Goal: Task Accomplishment & Management: Use online tool/utility

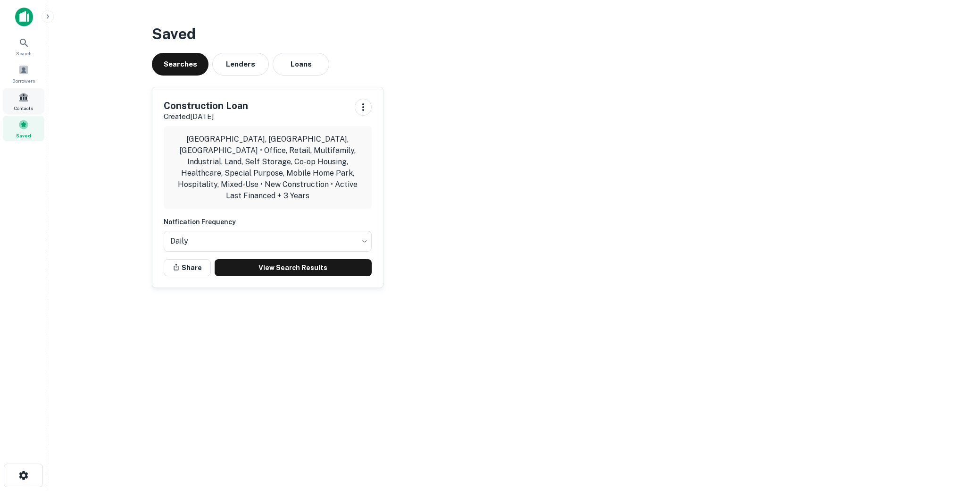
click at [25, 101] on span at bounding box center [23, 97] width 10 height 10
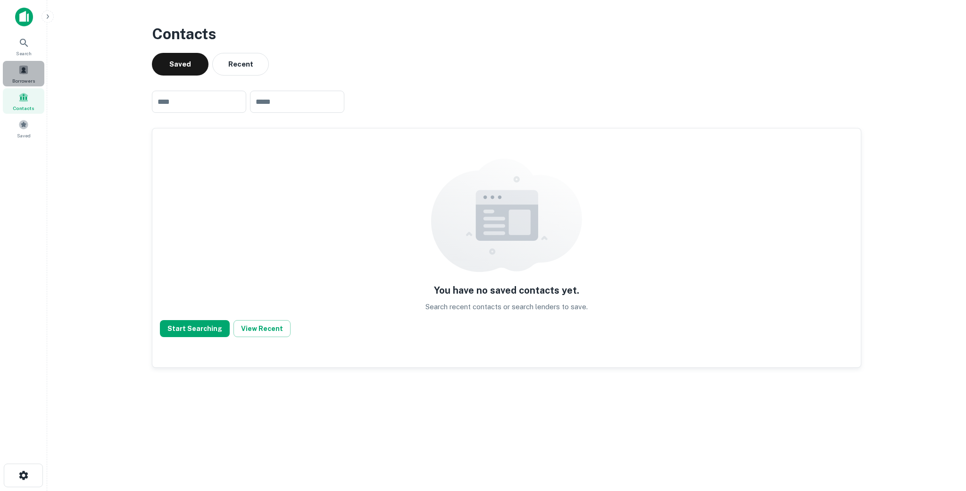
click at [22, 75] on div "Borrowers" at bounding box center [24, 73] width 42 height 25
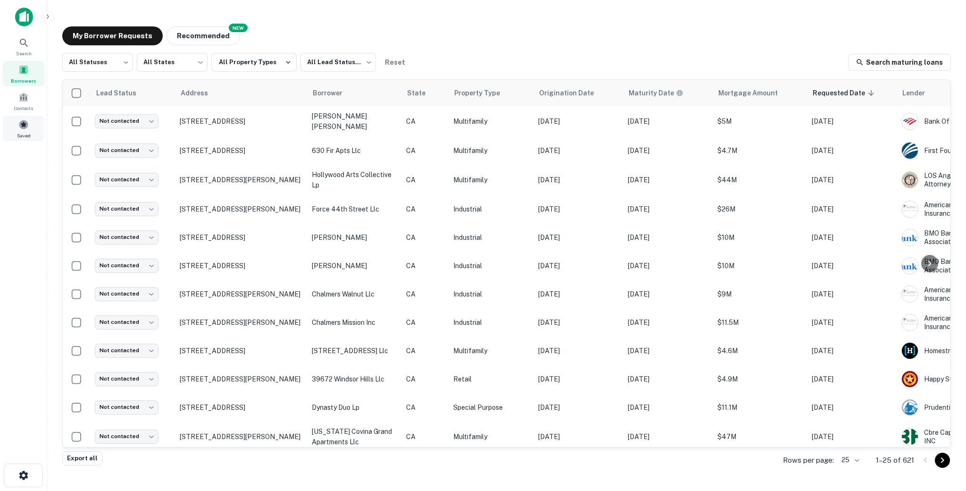
click at [40, 133] on div "Saved" at bounding box center [24, 128] width 42 height 25
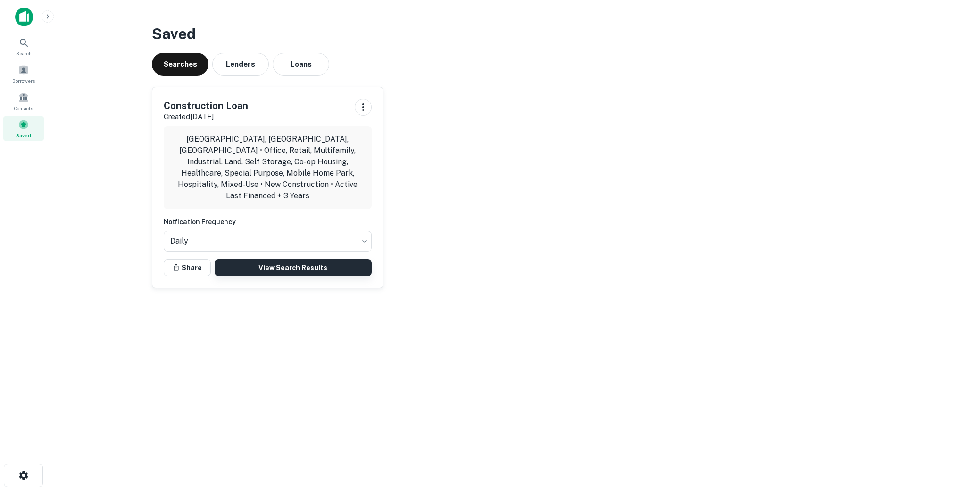
click at [245, 259] on link "View Search Results" at bounding box center [293, 267] width 157 height 17
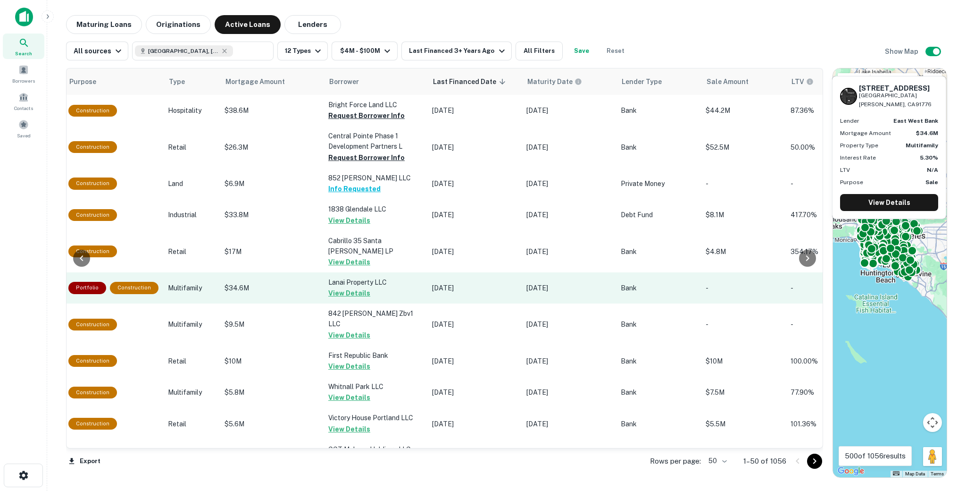
scroll to position [0, 190]
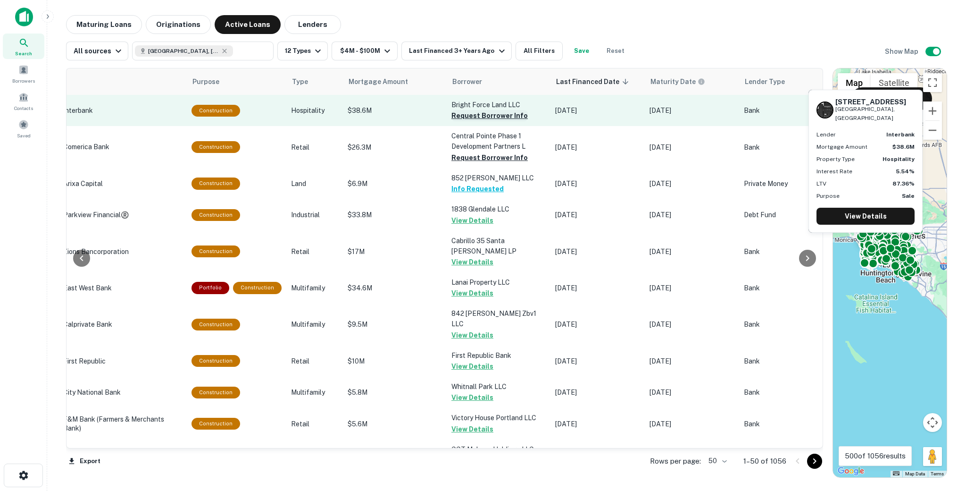
click at [467, 115] on button "Request Borrower Info" at bounding box center [489, 115] width 76 height 11
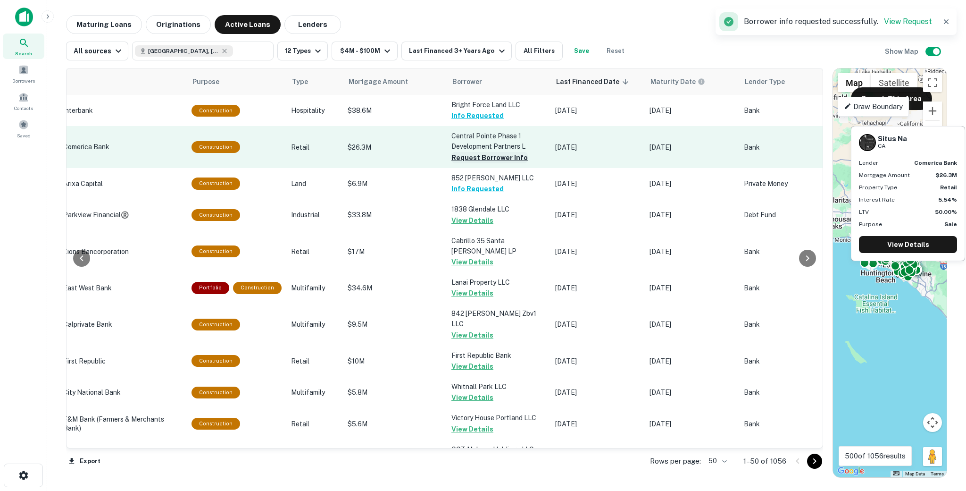
click at [471, 162] on button "Request Borrower Info" at bounding box center [489, 157] width 76 height 11
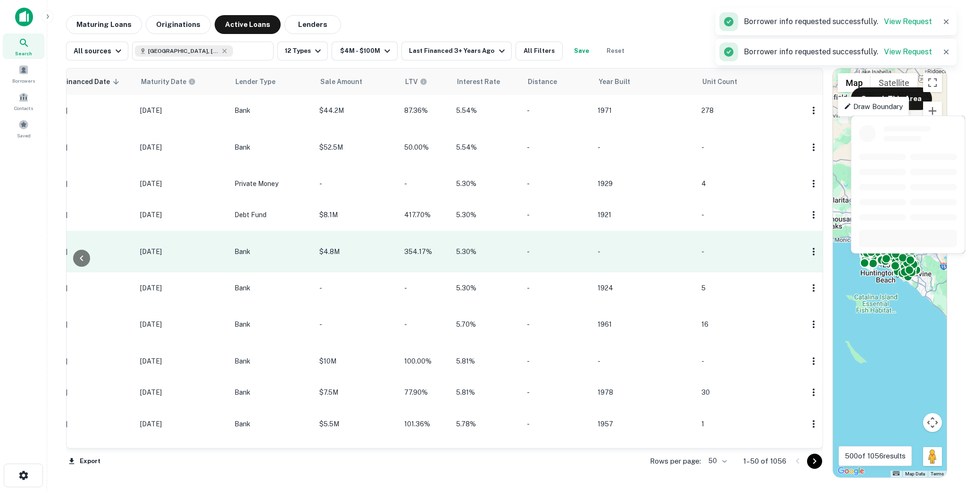
scroll to position [9, 700]
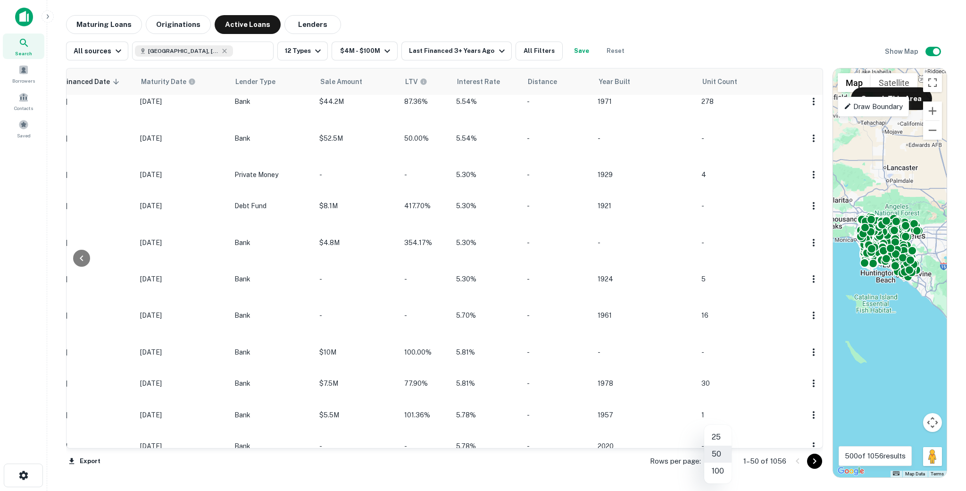
click at [715, 460] on body "Search Borrowers Contacts Saved Maturing Loans Originations Active Loans Lender…" at bounding box center [483, 245] width 966 height 491
click at [723, 472] on li "100" at bounding box center [717, 470] width 27 height 17
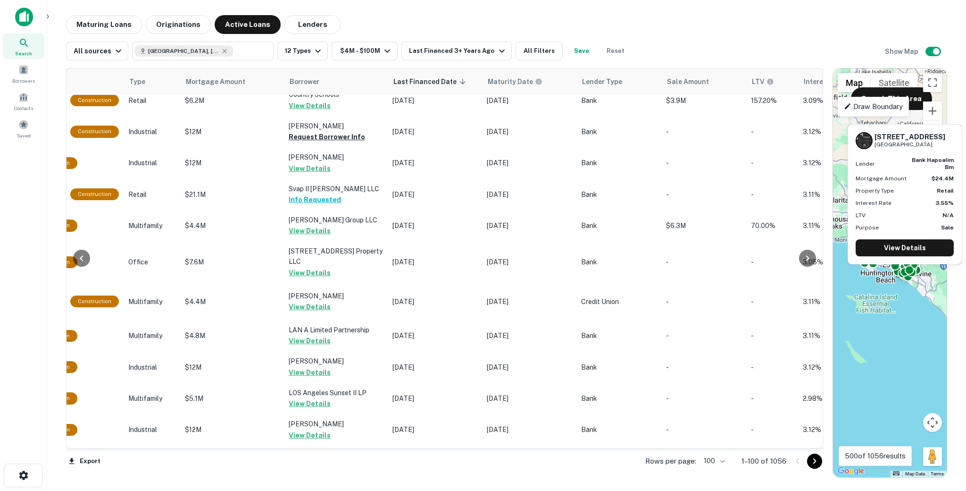
scroll to position [2982, 353]
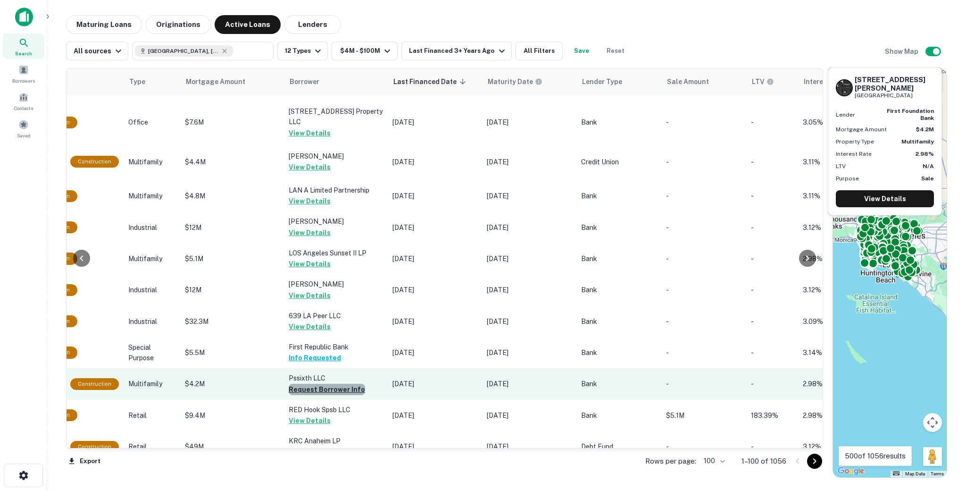
click at [333, 384] on button "Request Borrower Info" at bounding box center [327, 389] width 76 height 11
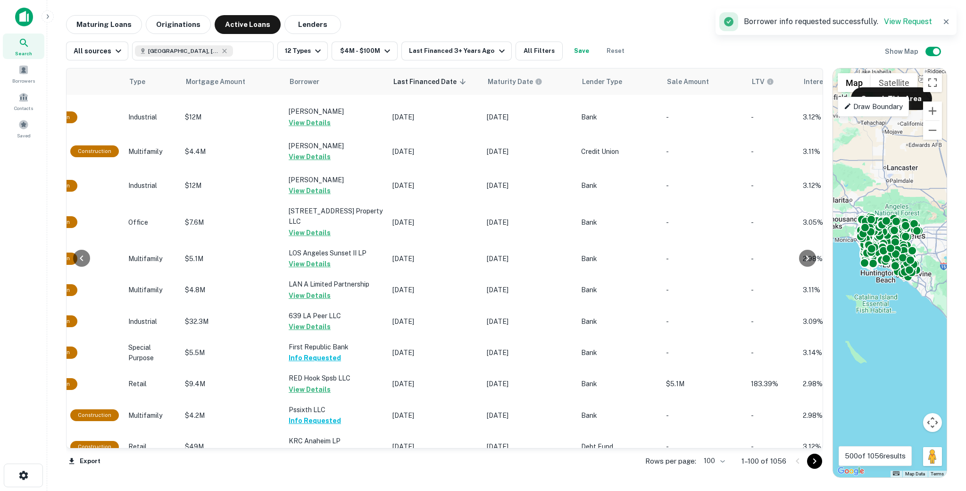
click at [815, 467] on button "Go to next page" at bounding box center [814, 460] width 15 height 15
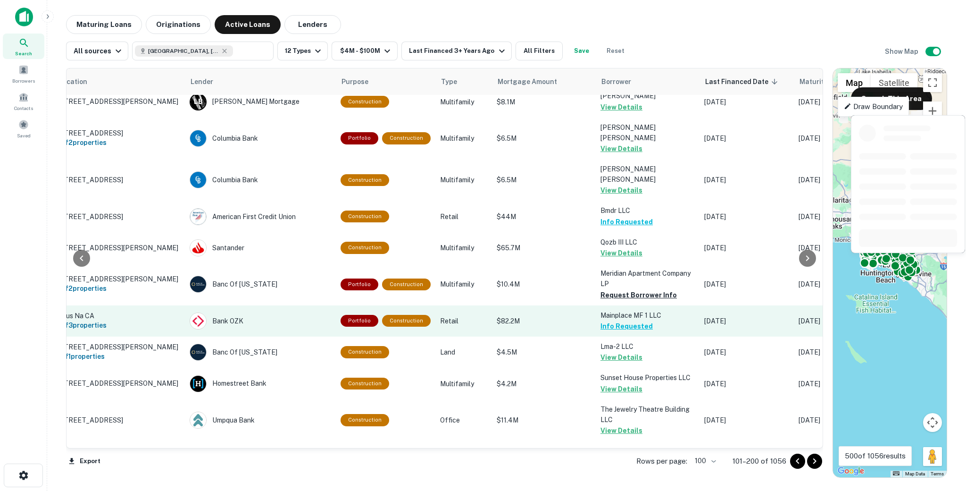
scroll to position [2000, 41]
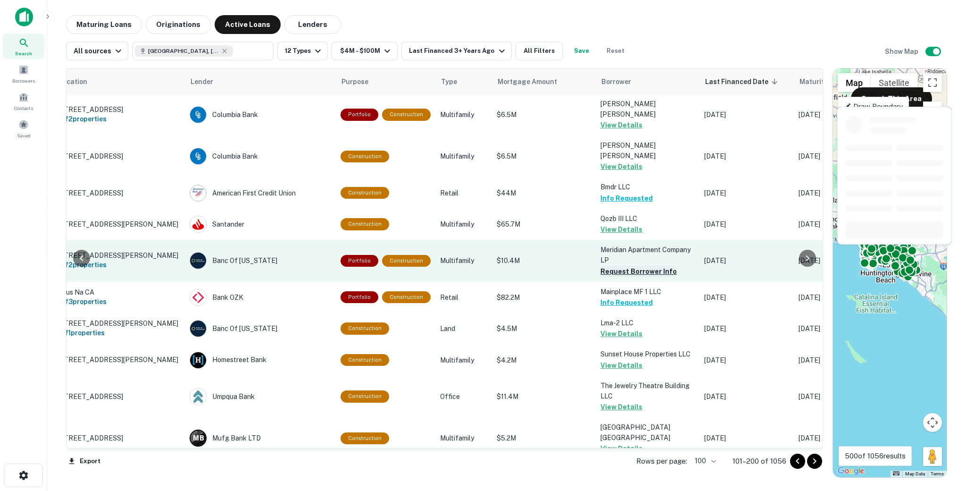
click at [618, 266] on button "Request Borrower Info" at bounding box center [639, 271] width 76 height 11
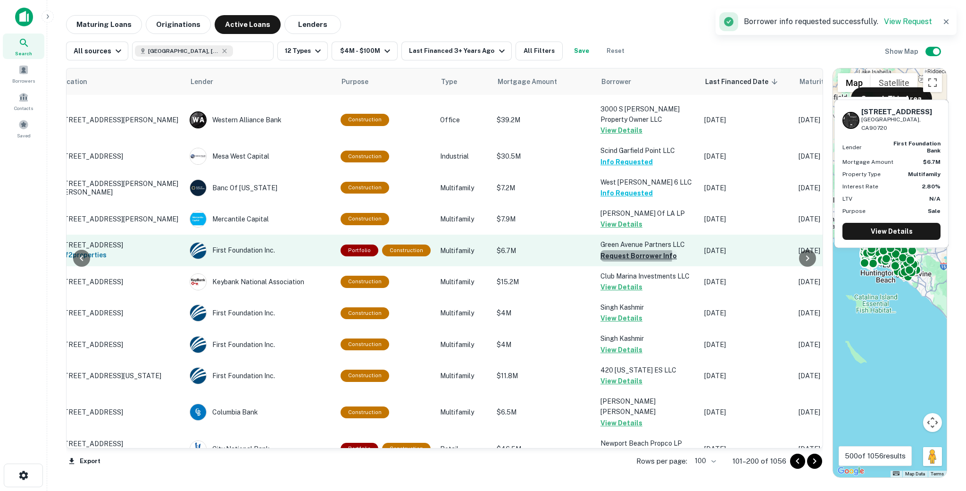
click at [617, 250] on button "Request Borrower Info" at bounding box center [639, 255] width 76 height 11
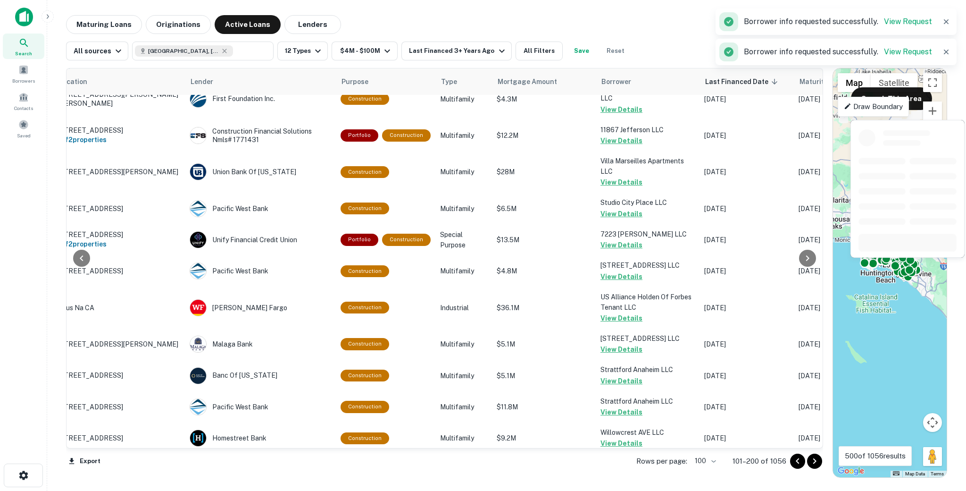
scroll to position [2915, 41]
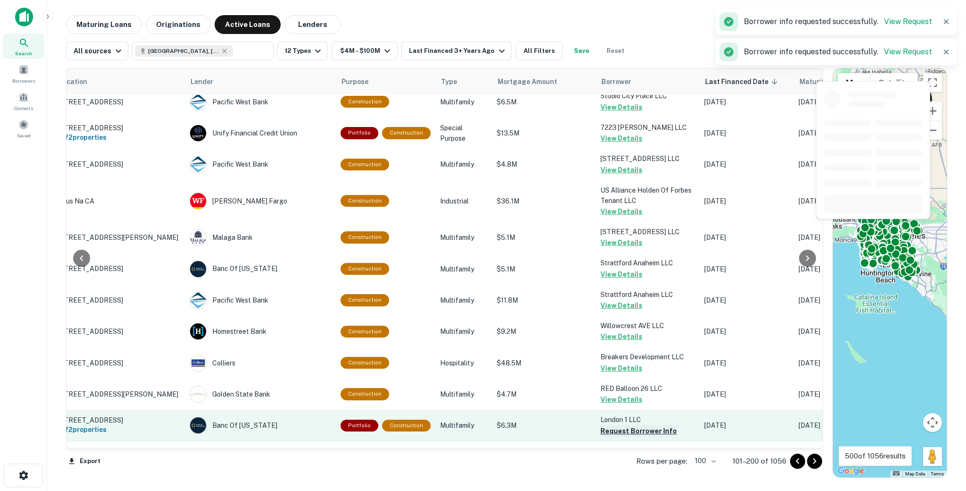
click at [628, 425] on button "Request Borrower Info" at bounding box center [639, 430] width 76 height 11
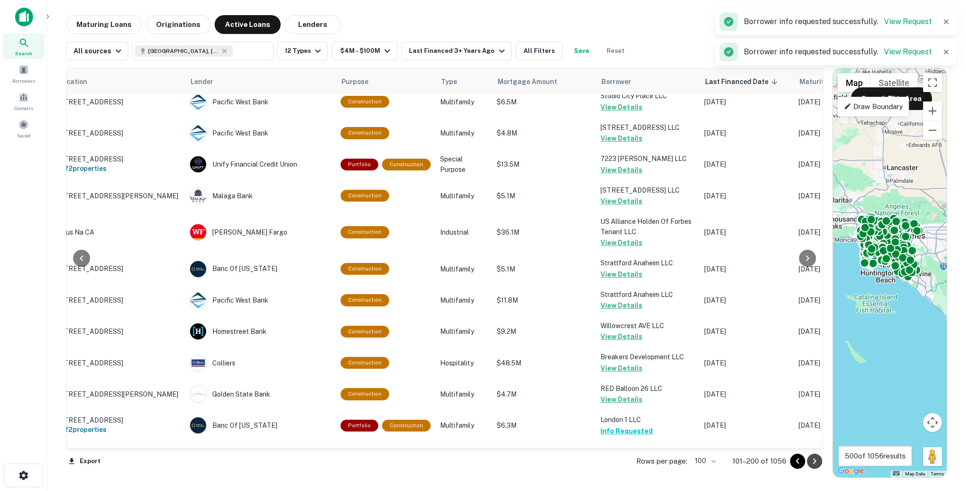
click at [811, 460] on icon "Go to next page" at bounding box center [814, 460] width 11 height 11
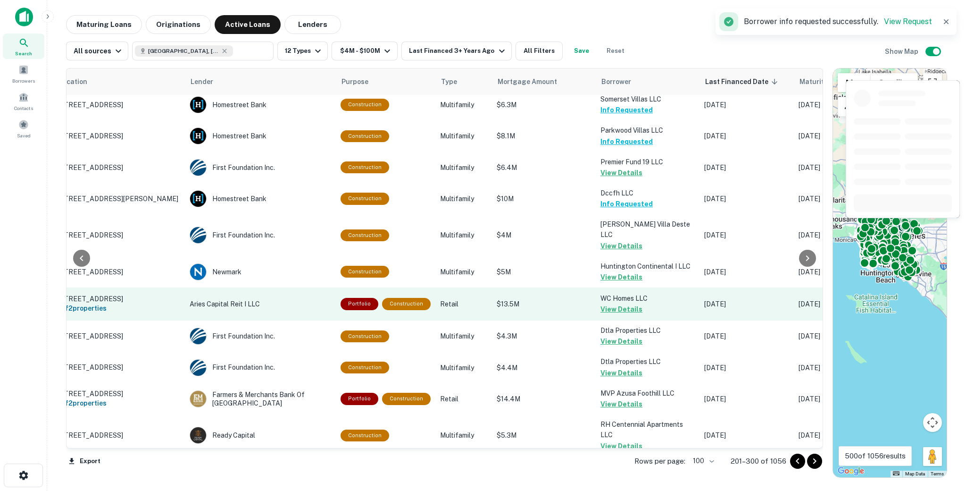
scroll to position [3047, 41]
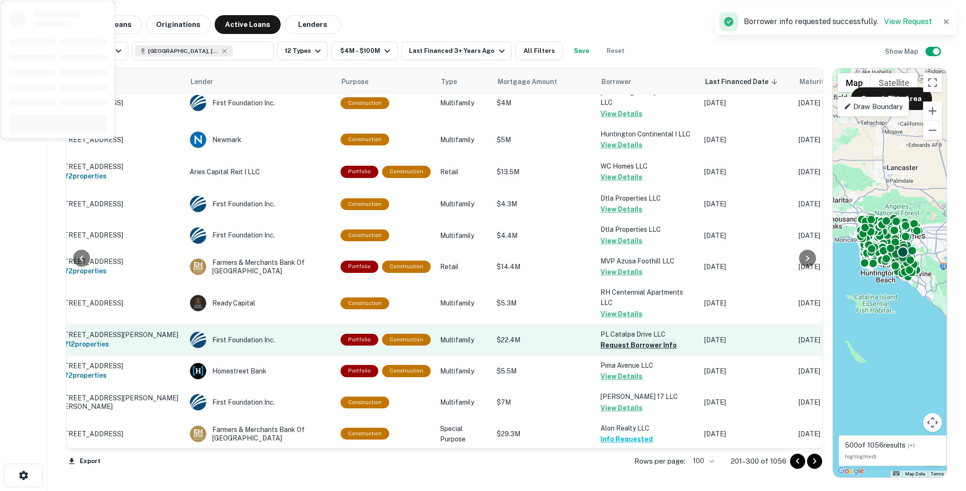
click at [616, 339] on button "Request Borrower Info" at bounding box center [639, 344] width 76 height 11
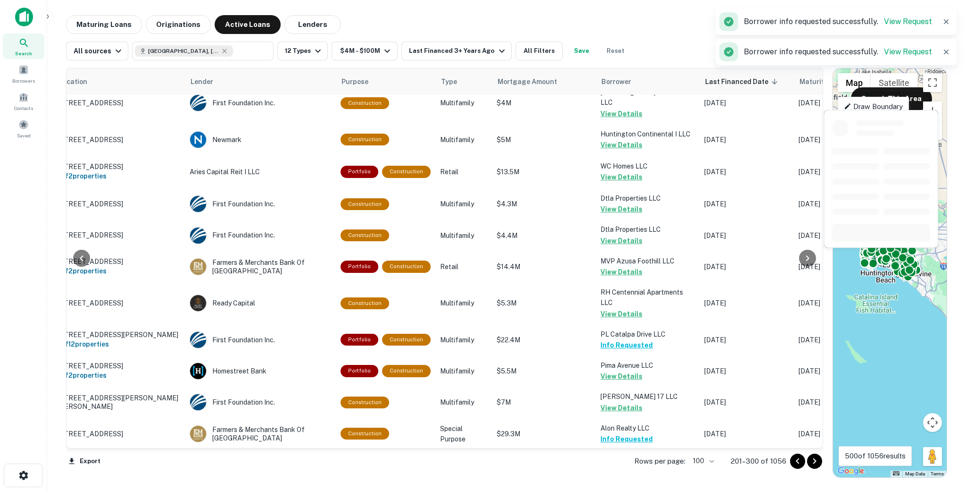
click at [620, 464] on button "Request Borrower Info" at bounding box center [639, 469] width 76 height 11
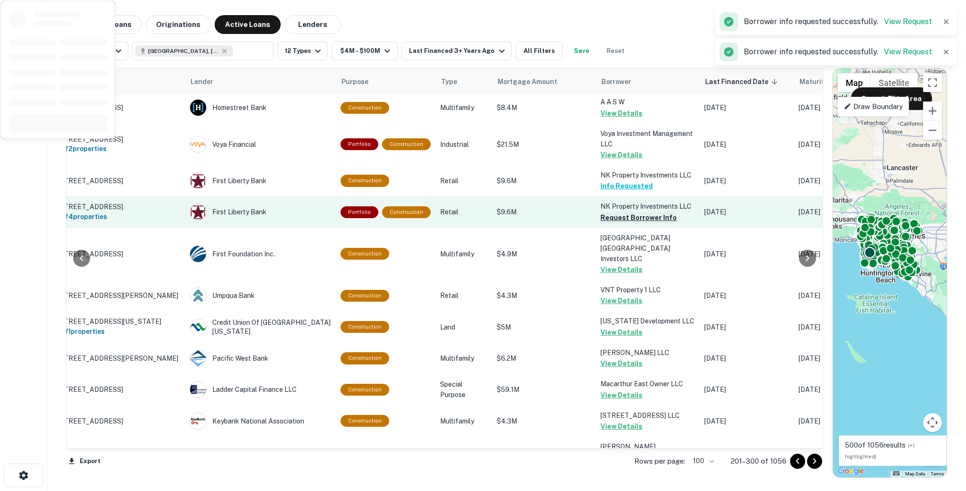
click at [609, 212] on button "Request Borrower Info" at bounding box center [639, 217] width 76 height 11
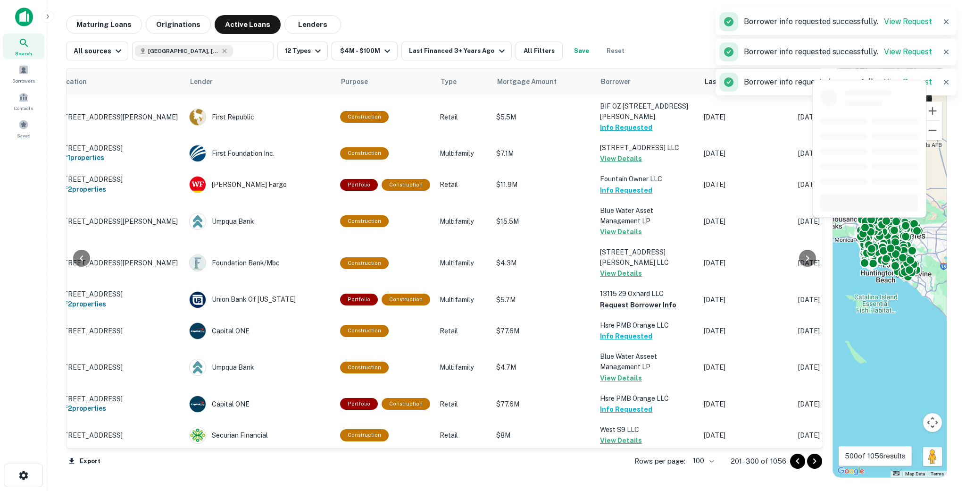
scroll to position [700, 42]
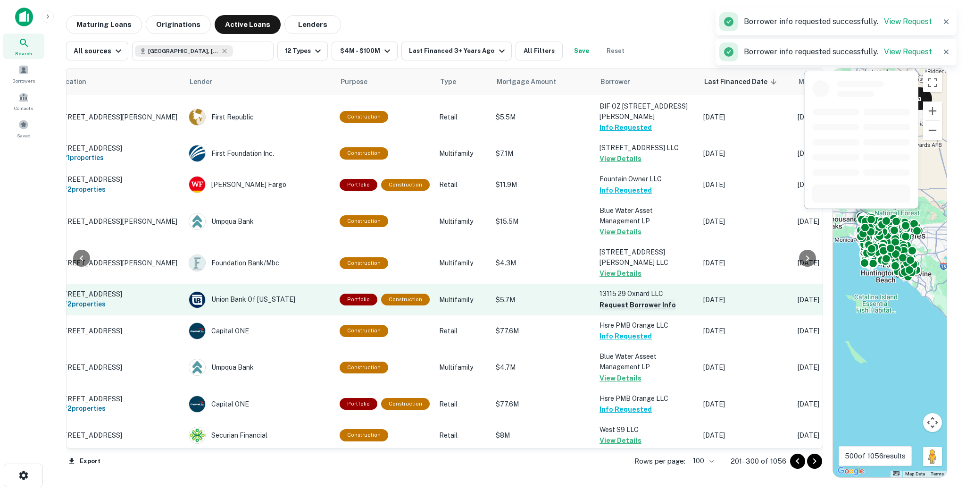
click at [616, 305] on button "Request Borrower Info" at bounding box center [638, 304] width 76 height 11
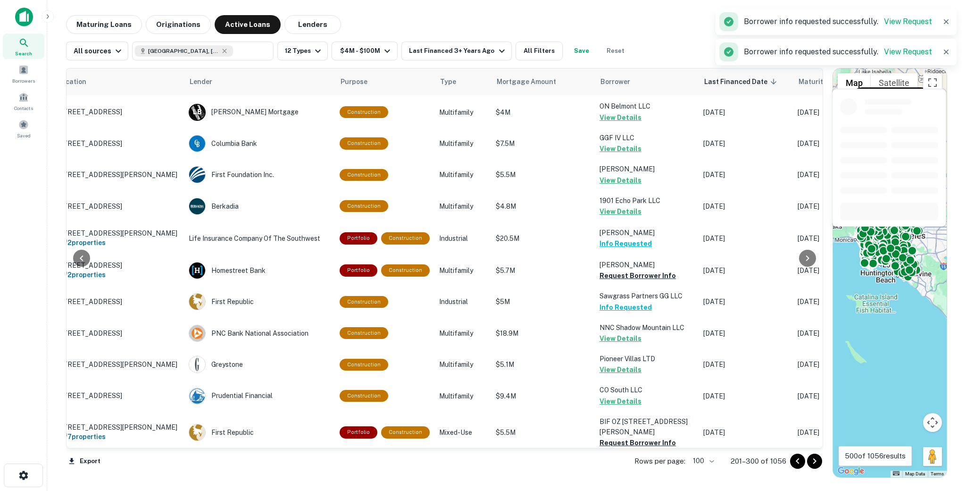
scroll to position [284, 42]
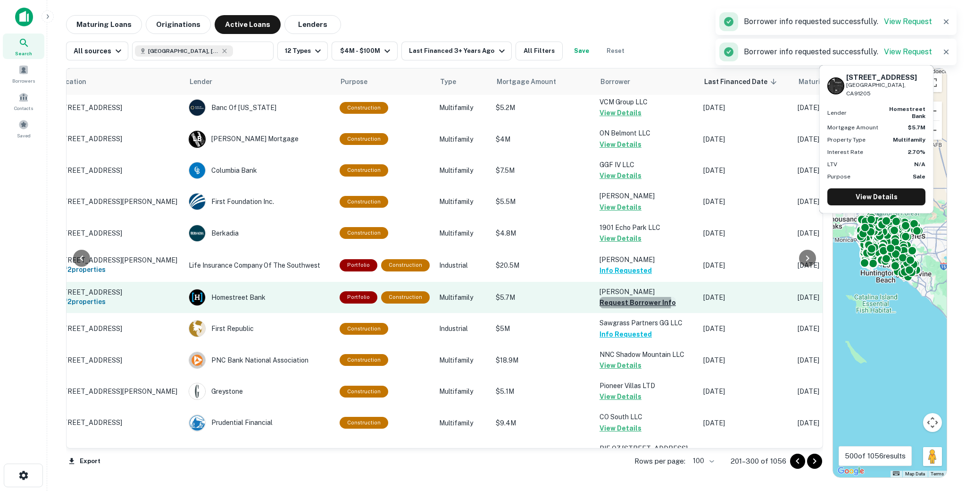
click at [615, 302] on button "Request Borrower Info" at bounding box center [638, 302] width 76 height 11
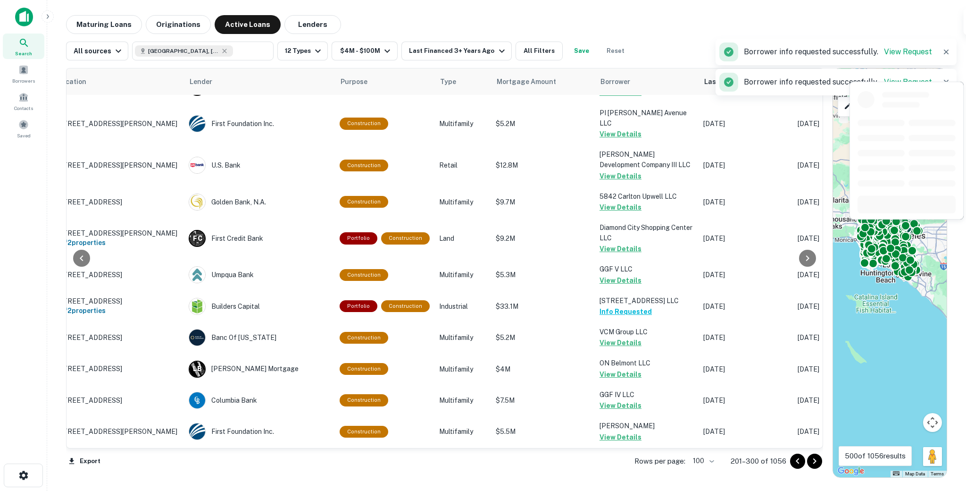
scroll to position [0, 42]
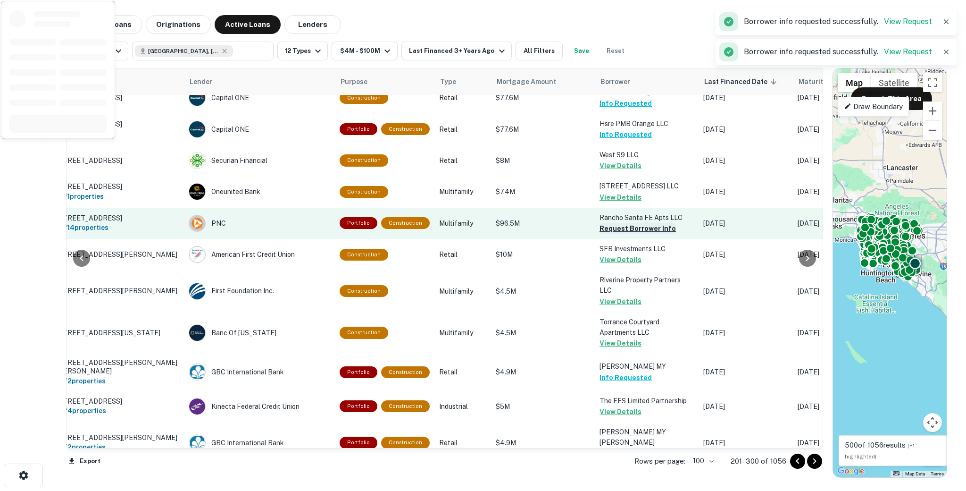
click at [600, 234] on button "Request Borrower Info" at bounding box center [638, 228] width 76 height 11
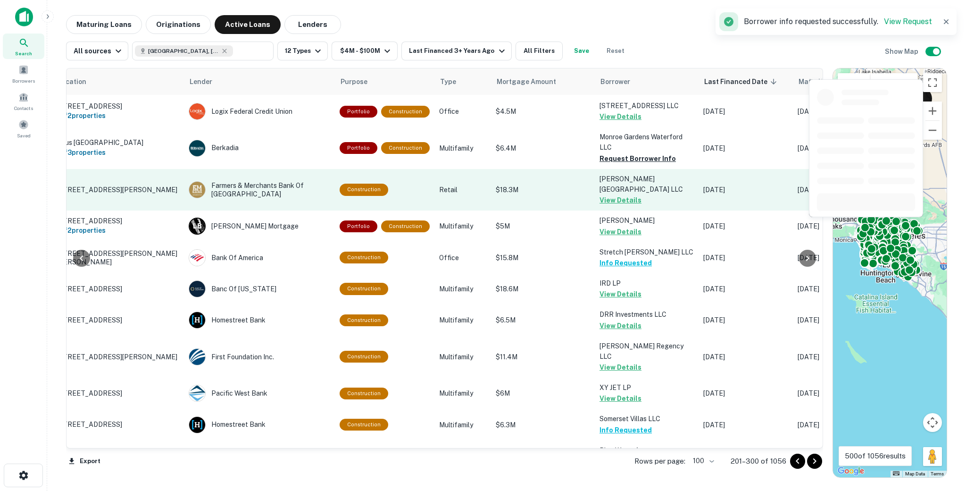
scroll to position [2535, 42]
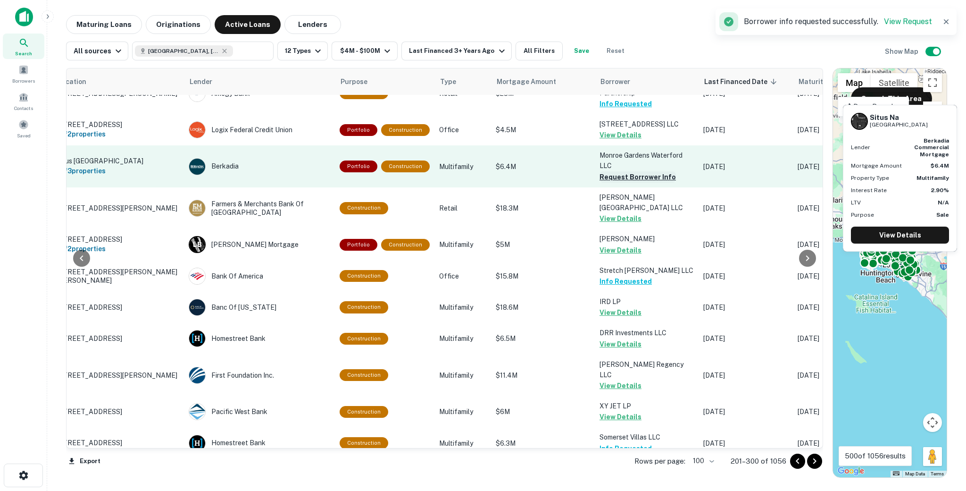
click at [609, 171] on button "Request Borrower Info" at bounding box center [638, 176] width 76 height 11
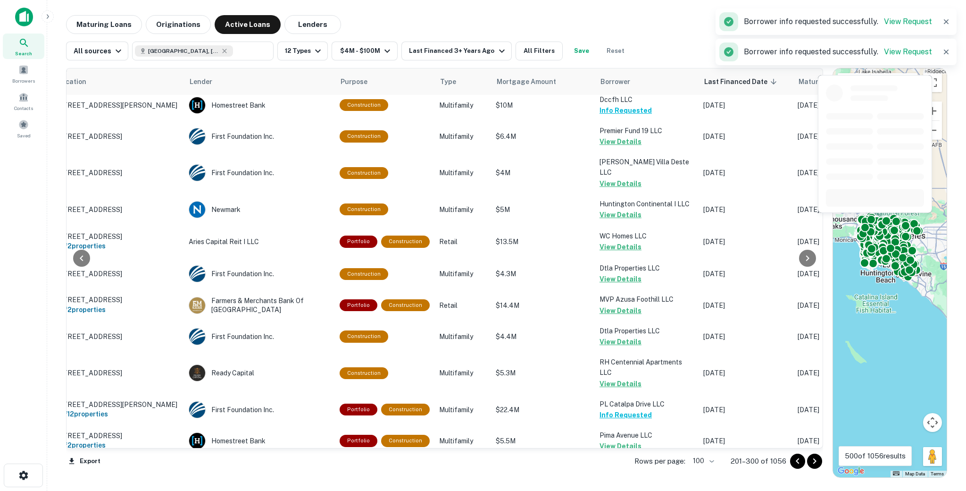
scroll to position [3047, 42]
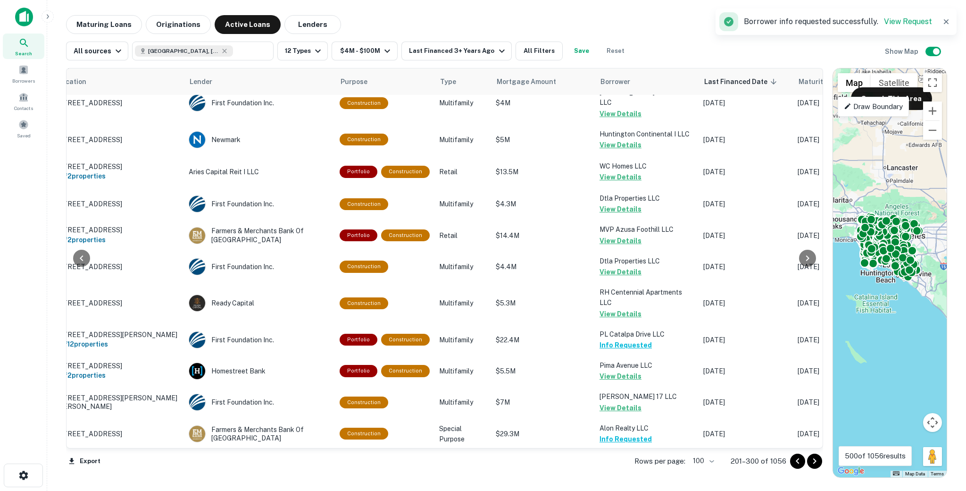
click at [816, 460] on icon "Go to next page" at bounding box center [814, 461] width 3 height 6
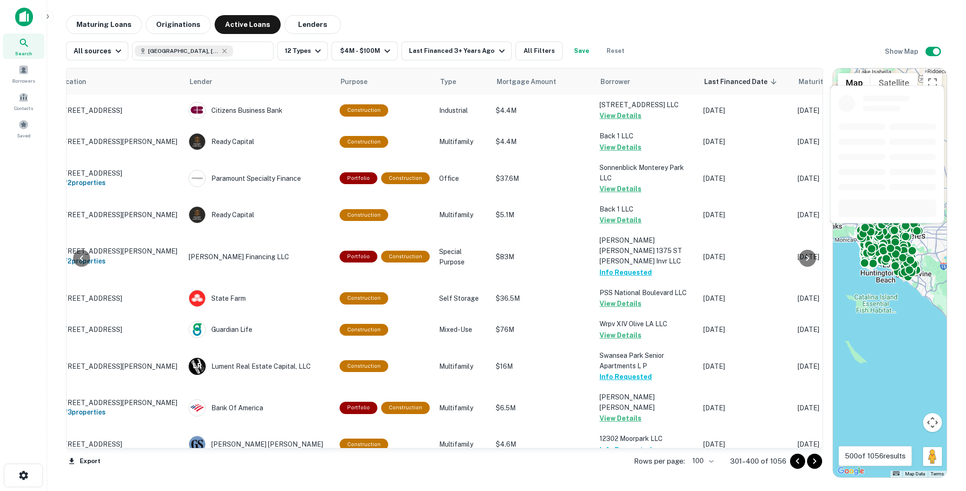
scroll to position [3012, 42]
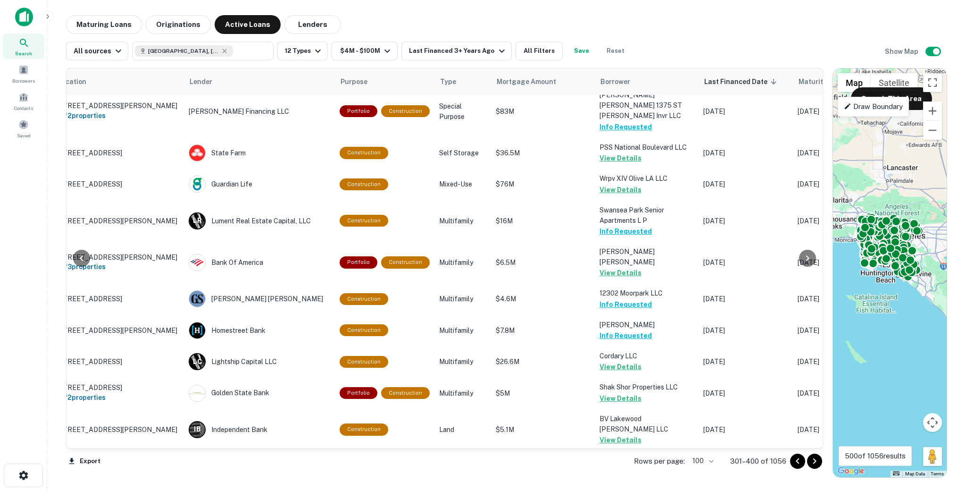
click at [820, 466] on icon "Go to next page" at bounding box center [814, 460] width 11 height 11
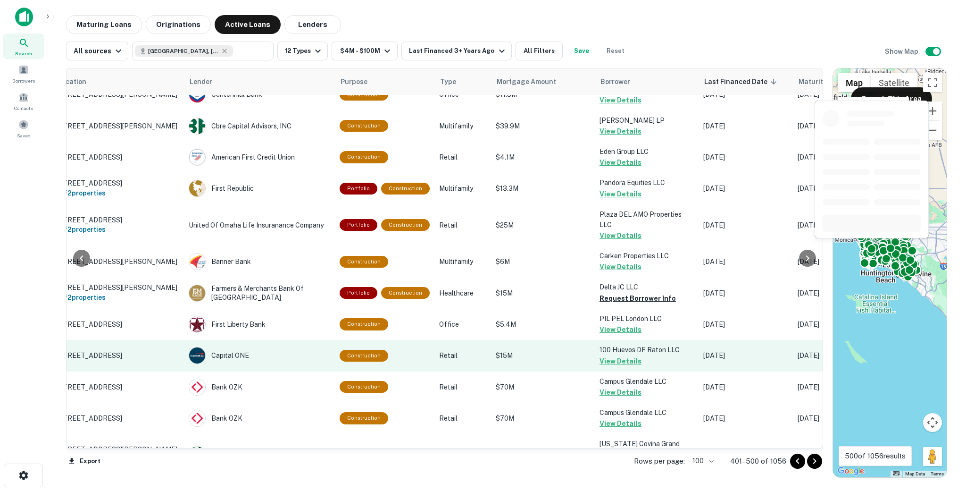
scroll to position [646, 42]
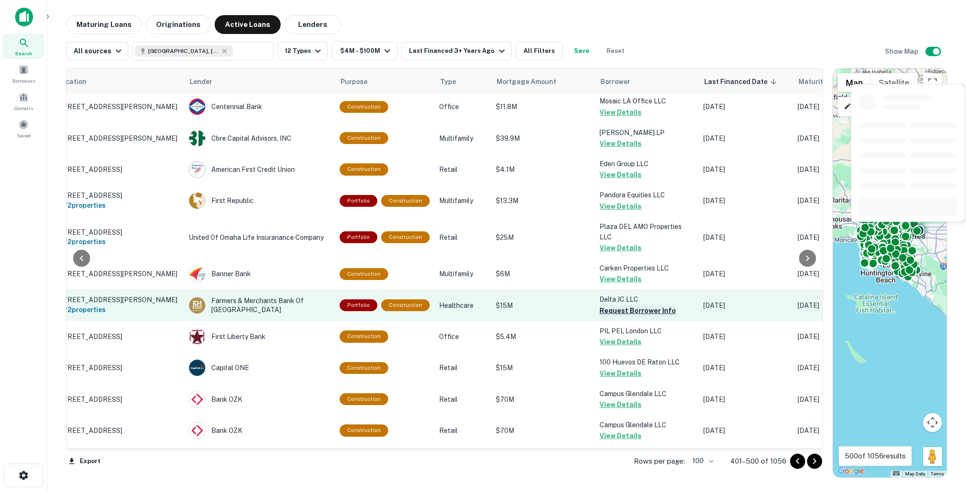
click at [628, 305] on button "Request Borrower Info" at bounding box center [638, 310] width 76 height 11
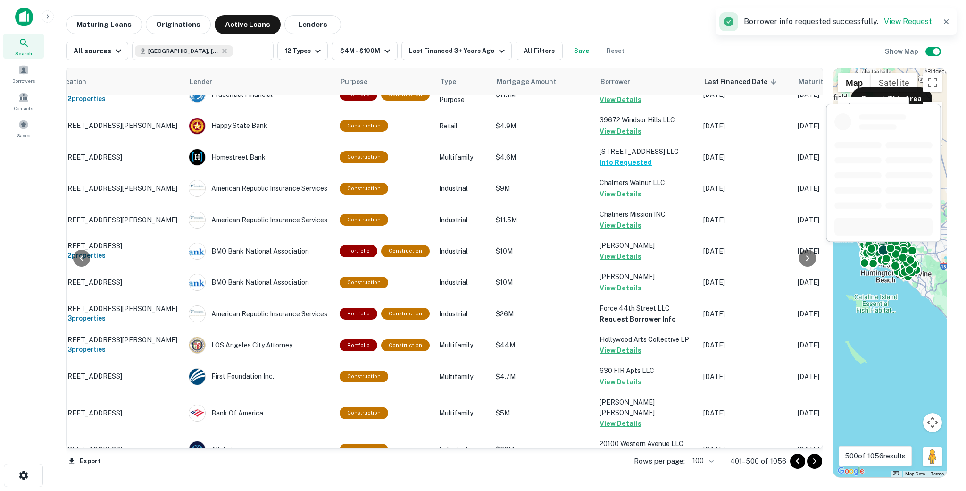
scroll to position [1100, 42]
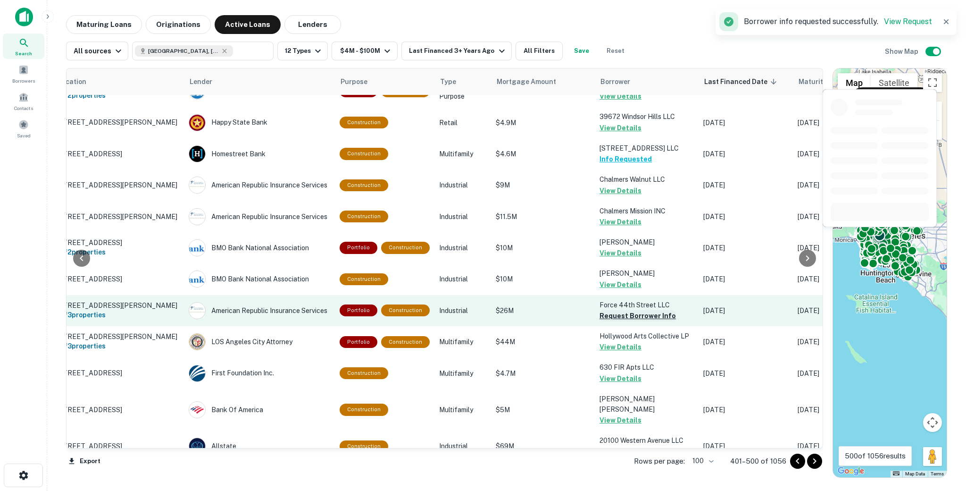
click at [622, 310] on button "Request Borrower Info" at bounding box center [638, 315] width 76 height 11
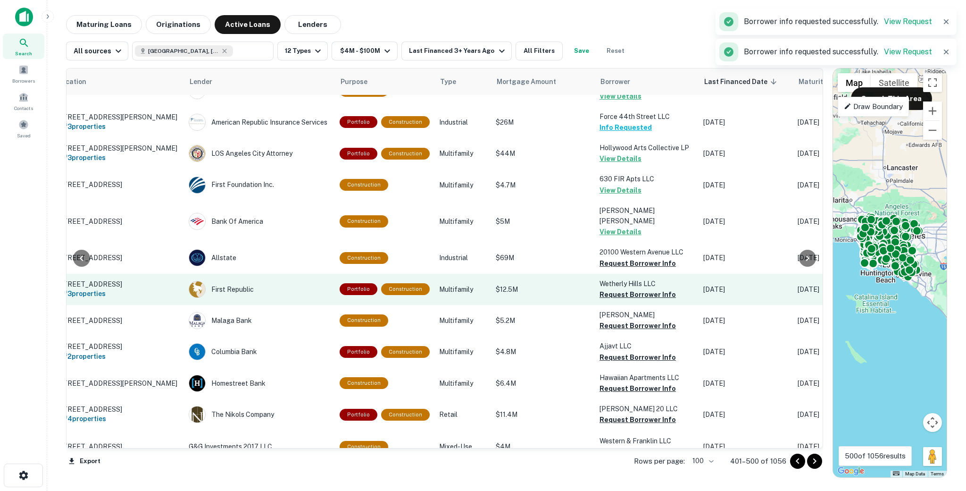
scroll to position [1294, 42]
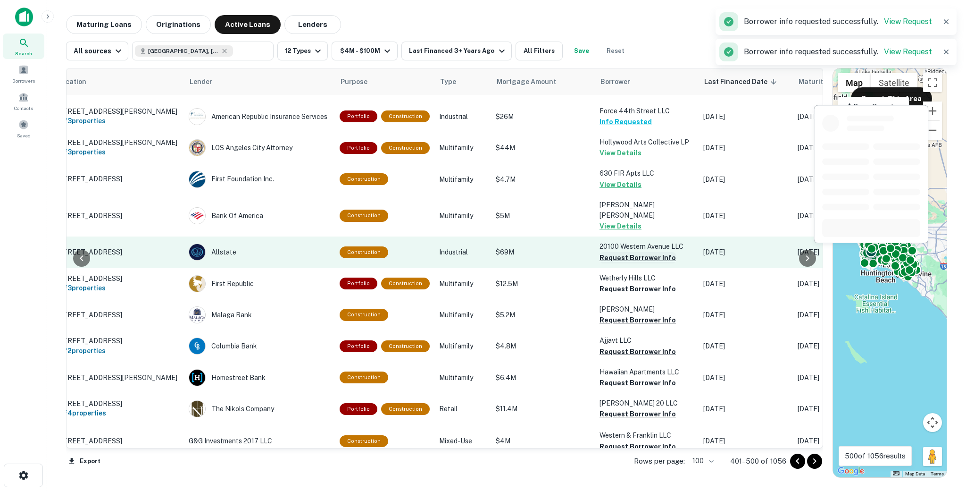
click at [603, 252] on button "Request Borrower Info" at bounding box center [638, 257] width 76 height 11
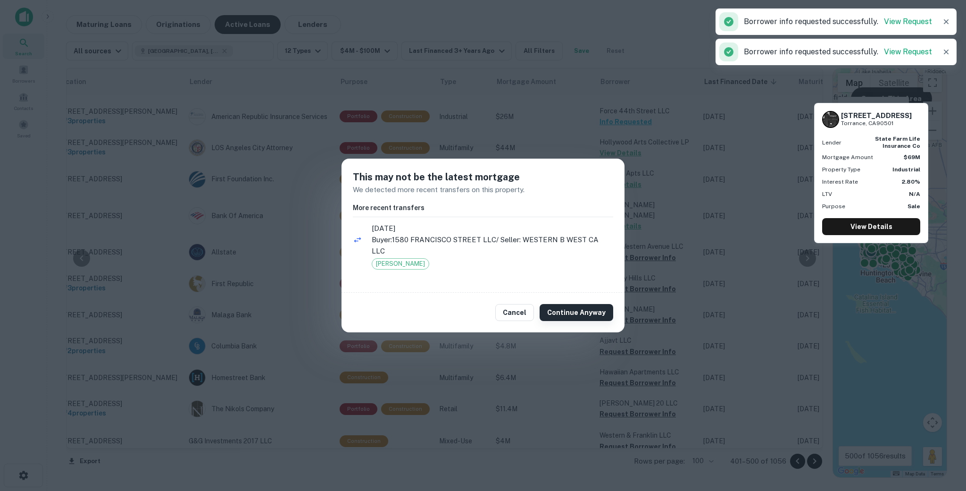
click at [571, 309] on button "Continue Anyway" at bounding box center [577, 312] width 74 height 17
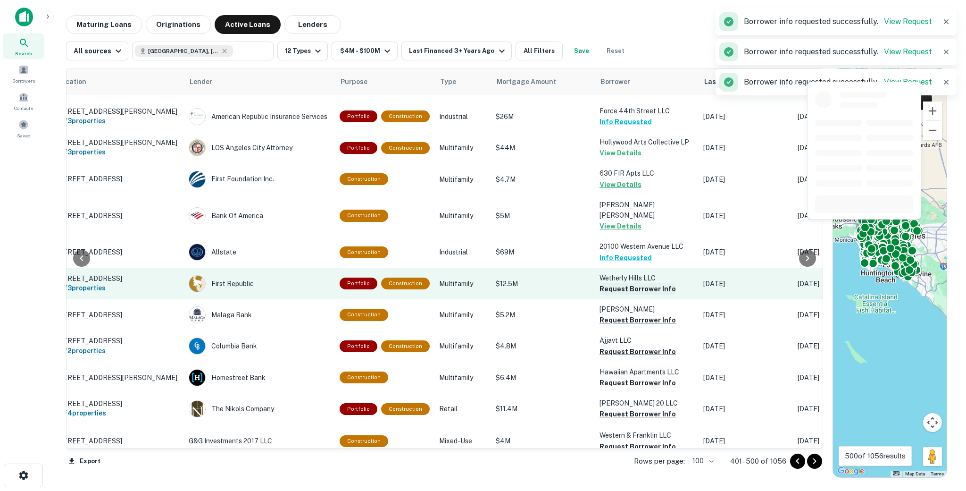
click at [620, 283] on button "Request Borrower Info" at bounding box center [638, 288] width 76 height 11
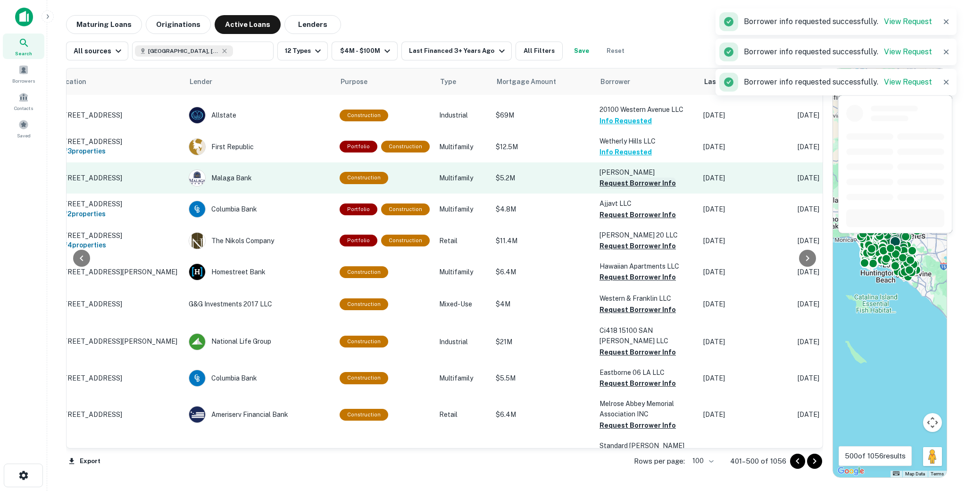
scroll to position [1438, 42]
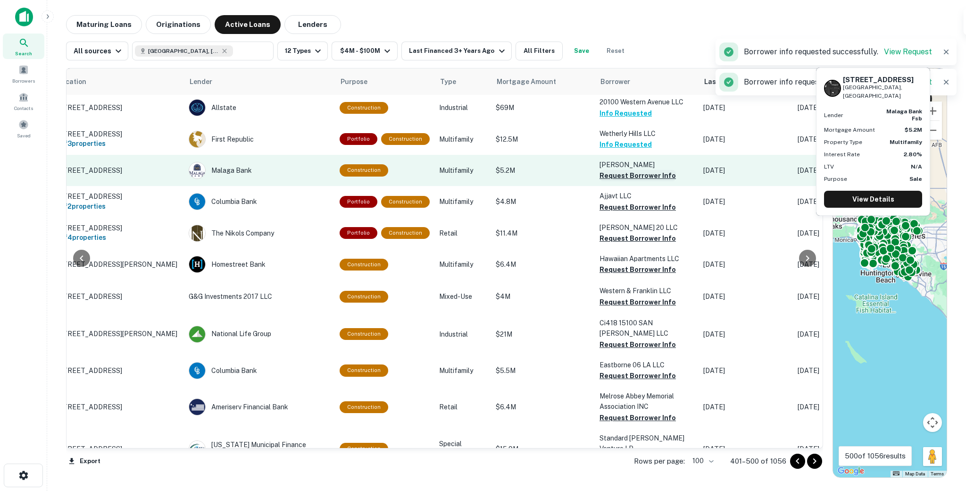
click at [600, 170] on button "Request Borrower Info" at bounding box center [638, 175] width 76 height 11
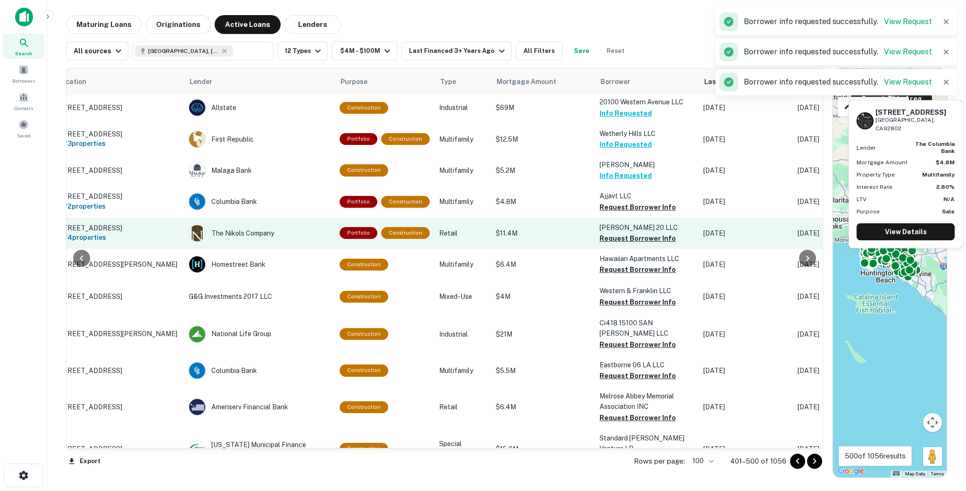
drag, startPoint x: 604, startPoint y: 182, endPoint x: 608, endPoint y: 199, distance: 17.5
click at [604, 201] on button "Request Borrower Info" at bounding box center [638, 206] width 76 height 11
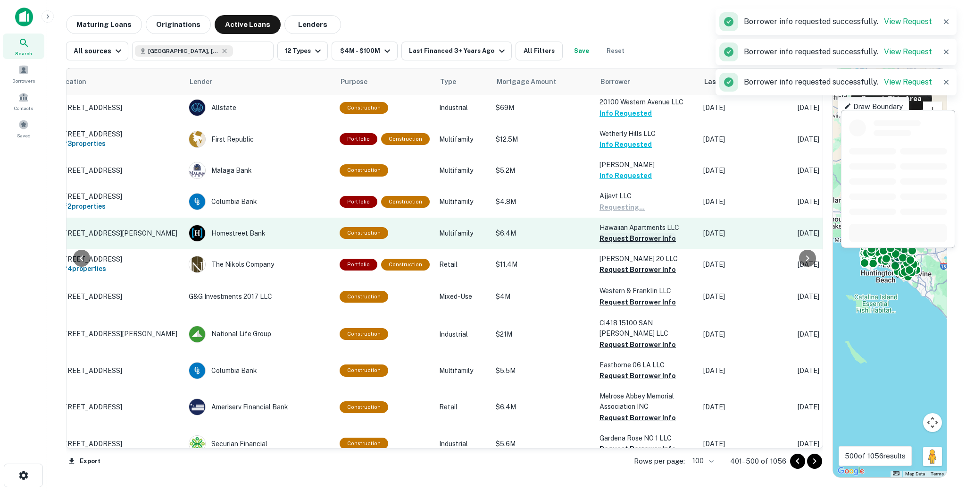
click at [610, 233] on button "Request Borrower Info" at bounding box center [638, 238] width 76 height 11
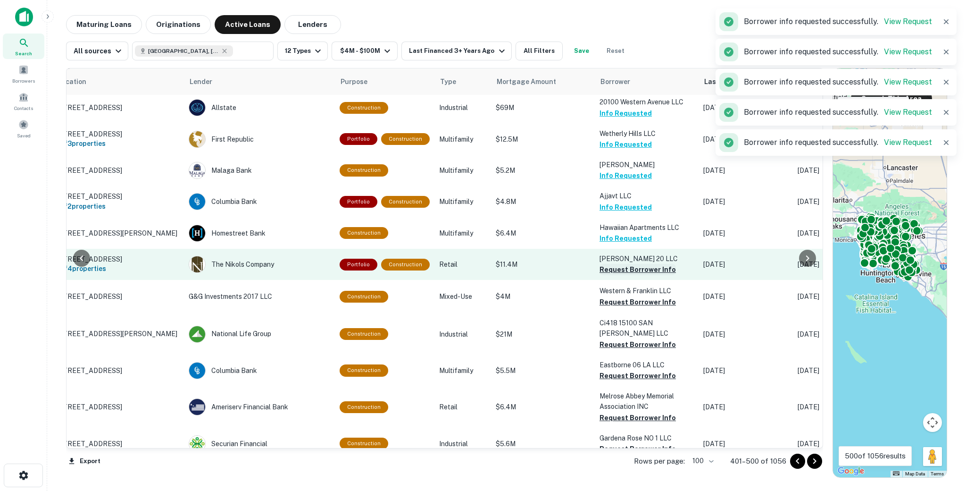
click at [608, 264] on button "Request Borrower Info" at bounding box center [638, 269] width 76 height 11
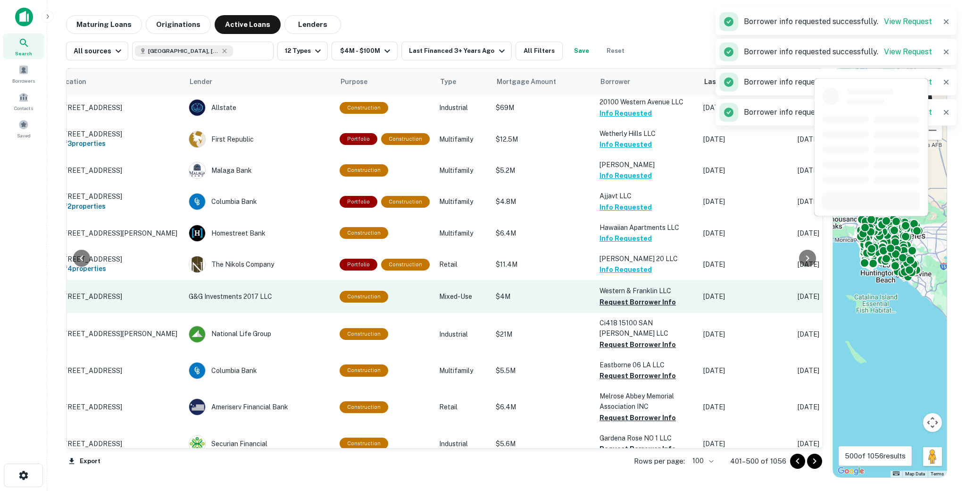
click at [612, 296] on button "Request Borrower Info" at bounding box center [638, 301] width 76 height 11
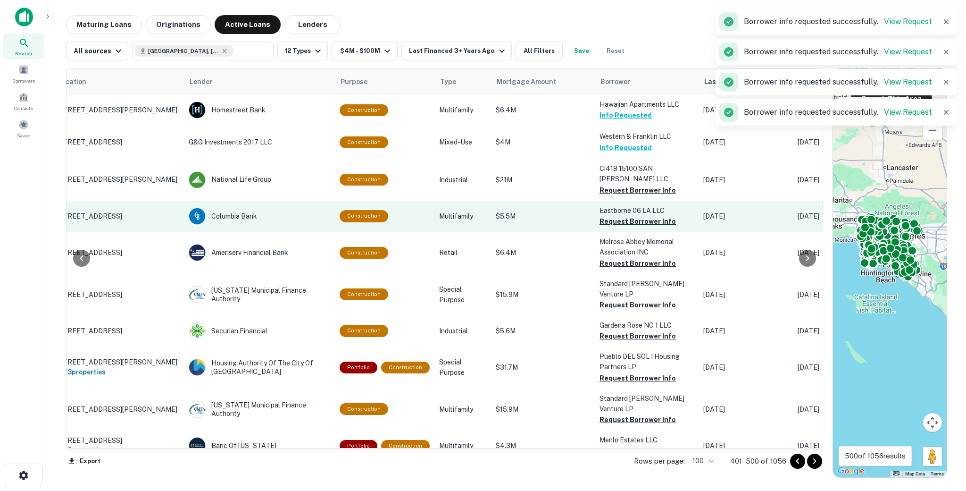
scroll to position [1599, 42]
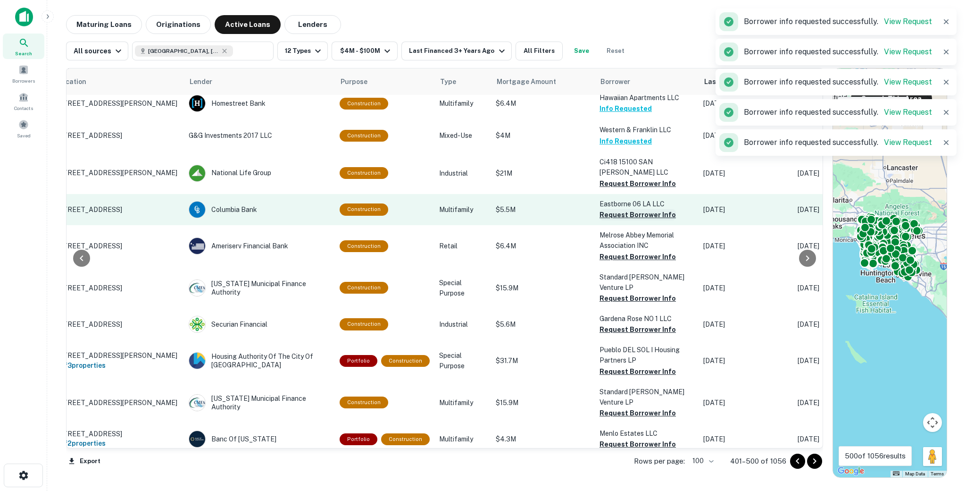
click at [602, 209] on button "Request Borrower Info" at bounding box center [638, 214] width 76 height 11
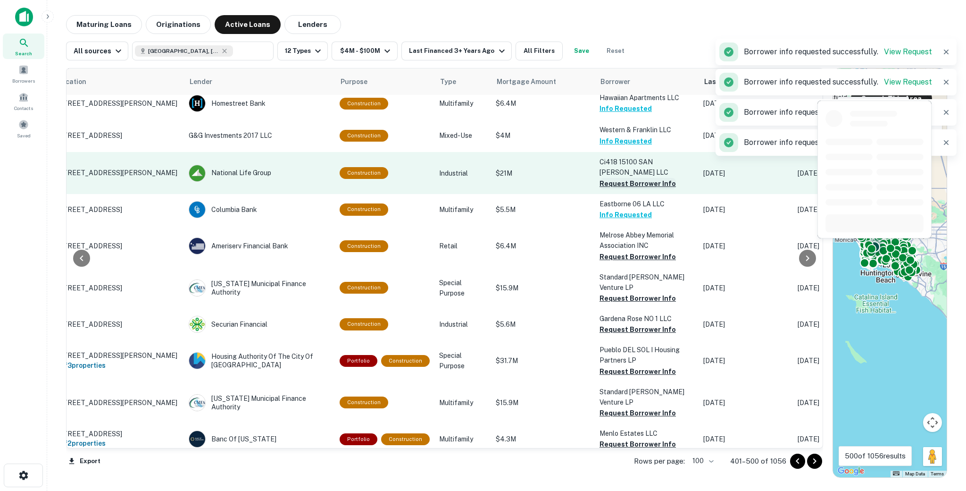
click at [605, 178] on button "Request Borrower Info" at bounding box center [638, 183] width 76 height 11
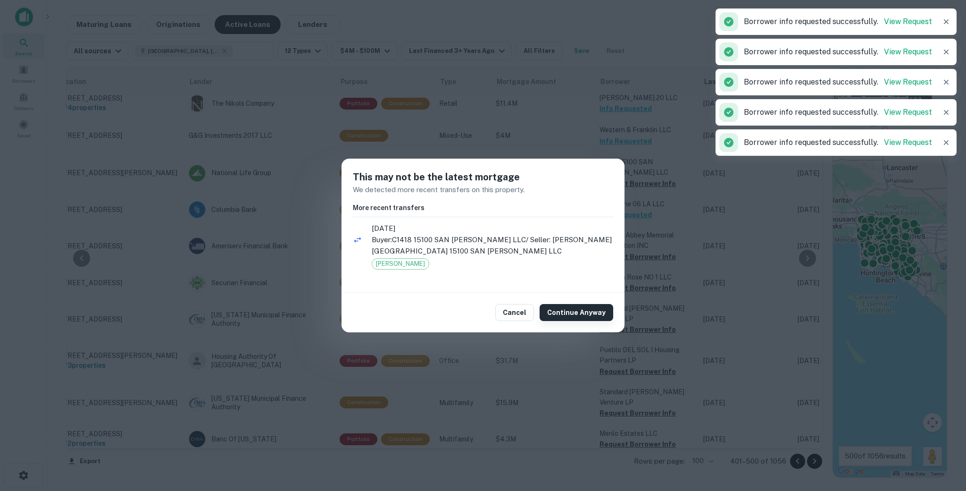
click at [585, 308] on button "Continue Anyway" at bounding box center [577, 312] width 74 height 17
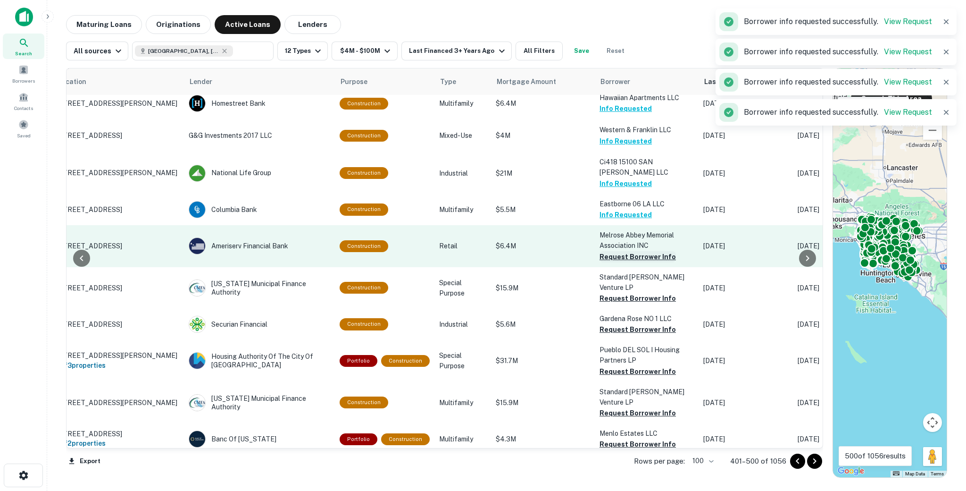
scroll to position [1631, 42]
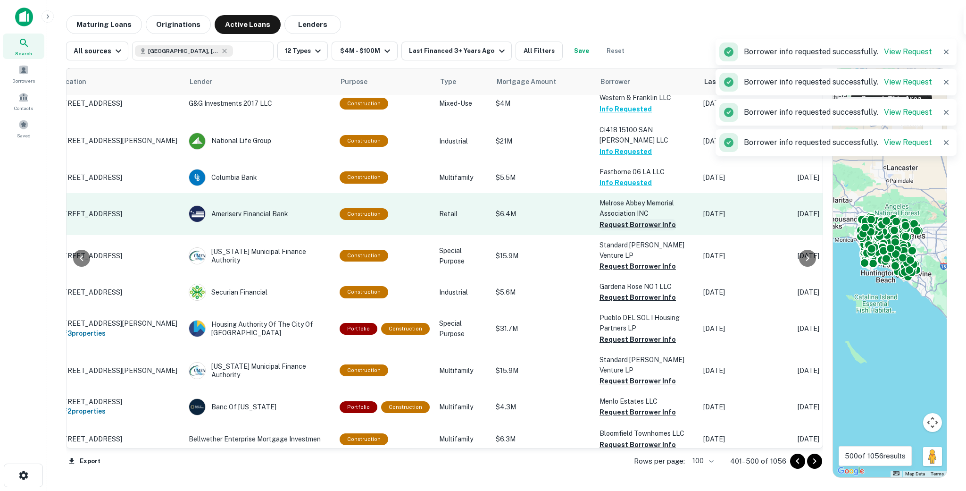
click at [612, 219] on button "Request Borrower Info" at bounding box center [638, 224] width 76 height 11
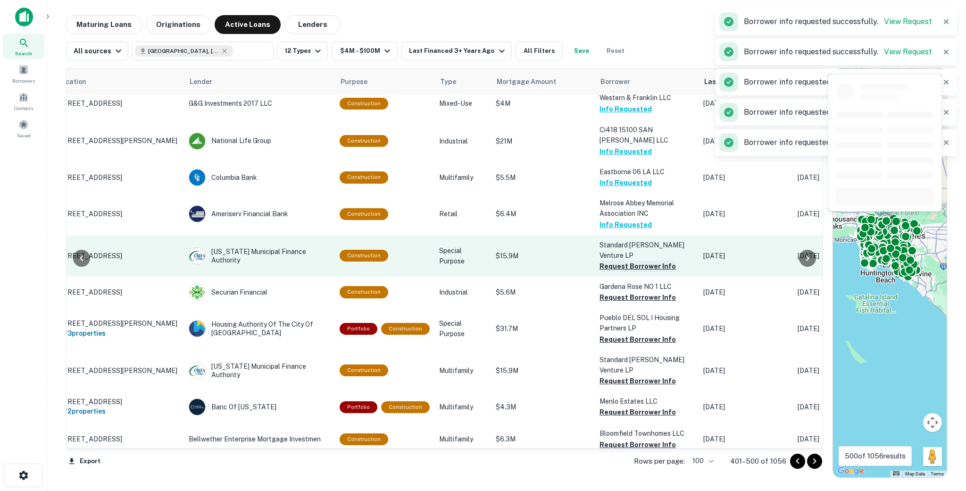
click at [610, 260] on button "Request Borrower Info" at bounding box center [638, 265] width 76 height 11
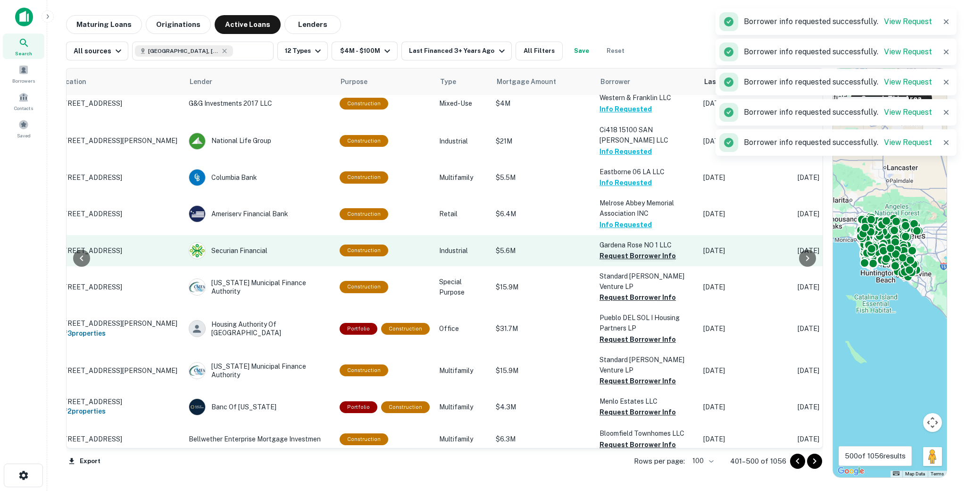
click at [607, 250] on button "Request Borrower Info" at bounding box center [638, 255] width 76 height 11
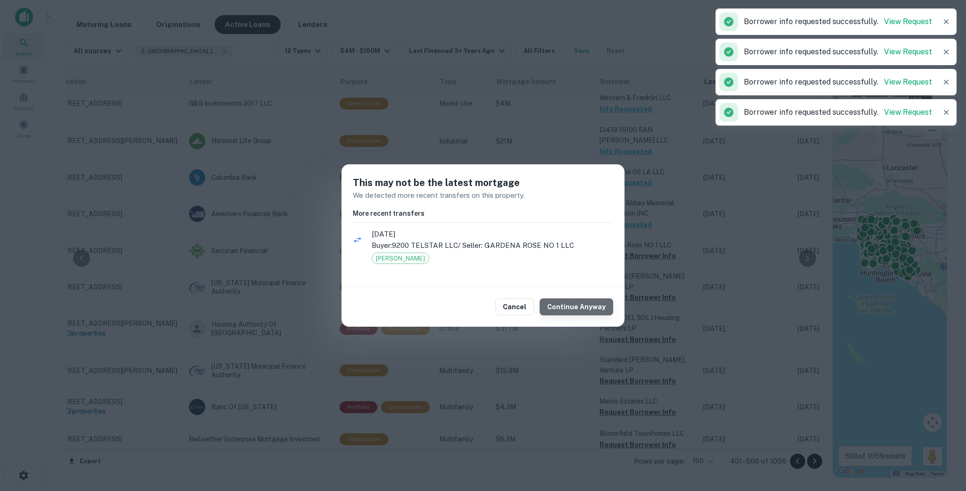
click at [583, 314] on button "Continue Anyway" at bounding box center [577, 306] width 74 height 17
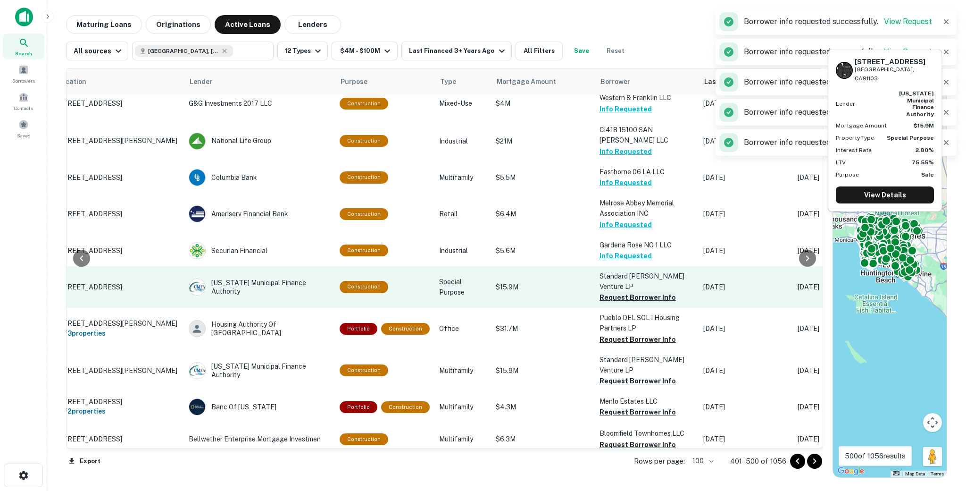
click at [611, 292] on button "Request Borrower Info" at bounding box center [638, 297] width 76 height 11
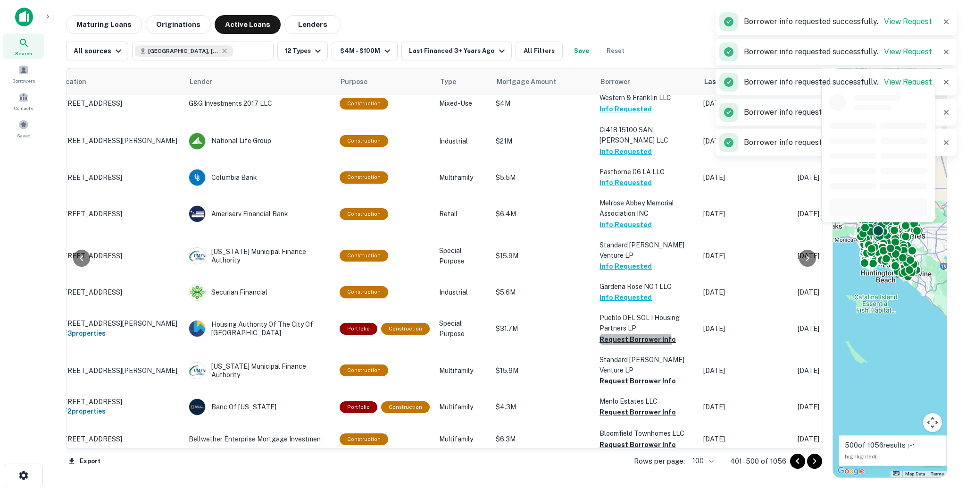
click at [611, 334] on button "Request Borrower Info" at bounding box center [638, 339] width 76 height 11
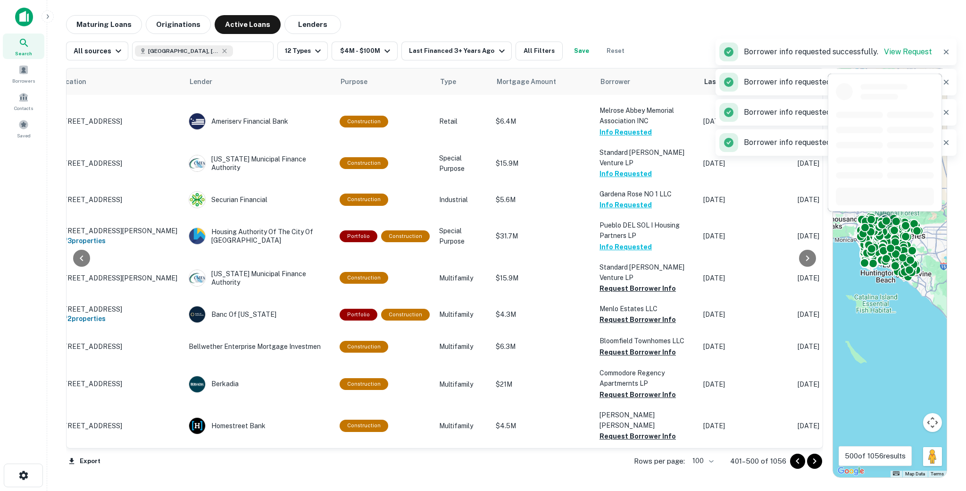
scroll to position [1726, 42]
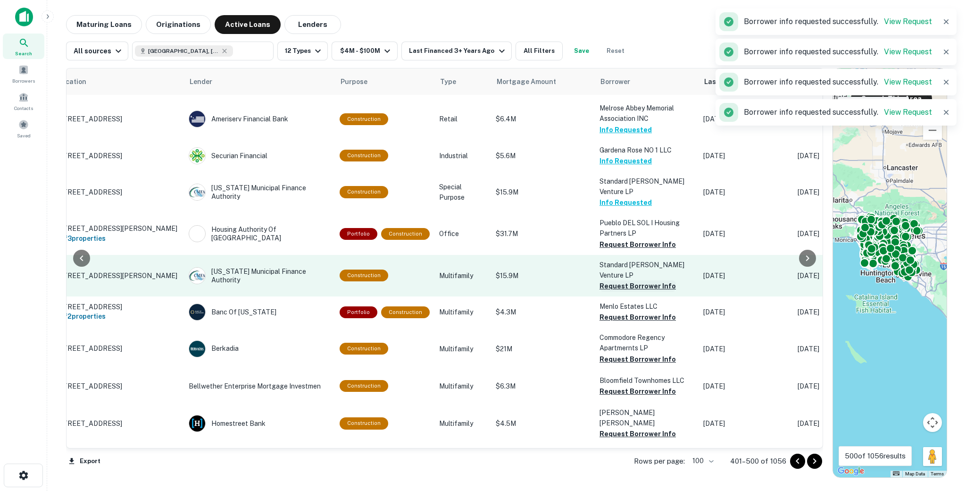
click at [610, 280] on button "Request Borrower Info" at bounding box center [638, 285] width 76 height 11
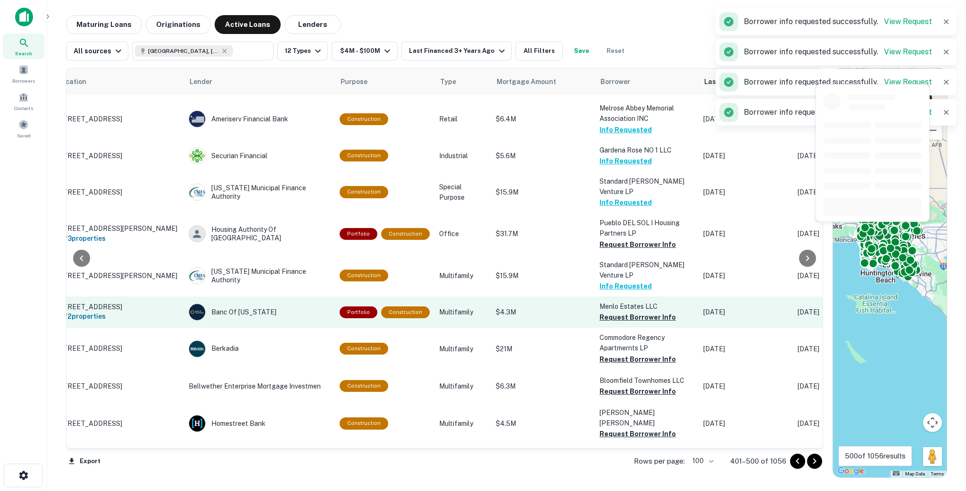
click at [613, 311] on button "Request Borrower Info" at bounding box center [638, 316] width 76 height 11
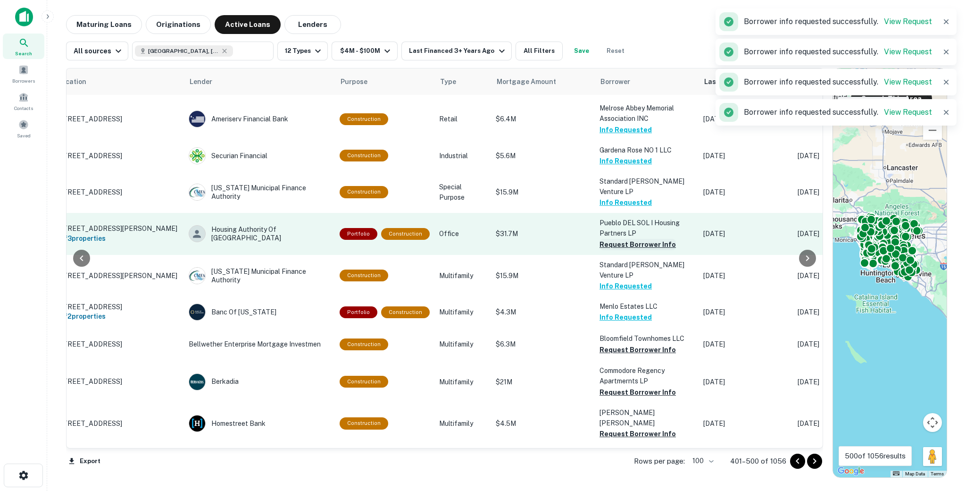
click at [608, 239] on button "Request Borrower Info" at bounding box center [638, 244] width 76 height 11
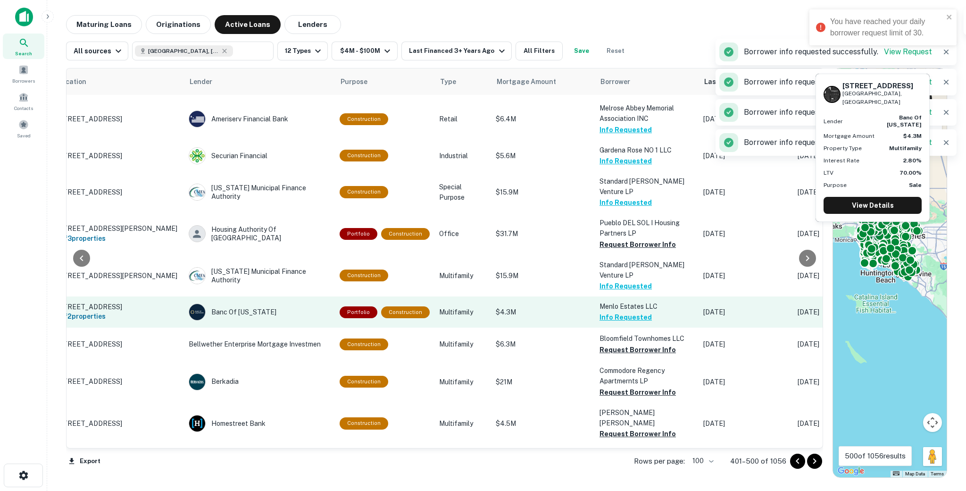
scroll to position [1765, 42]
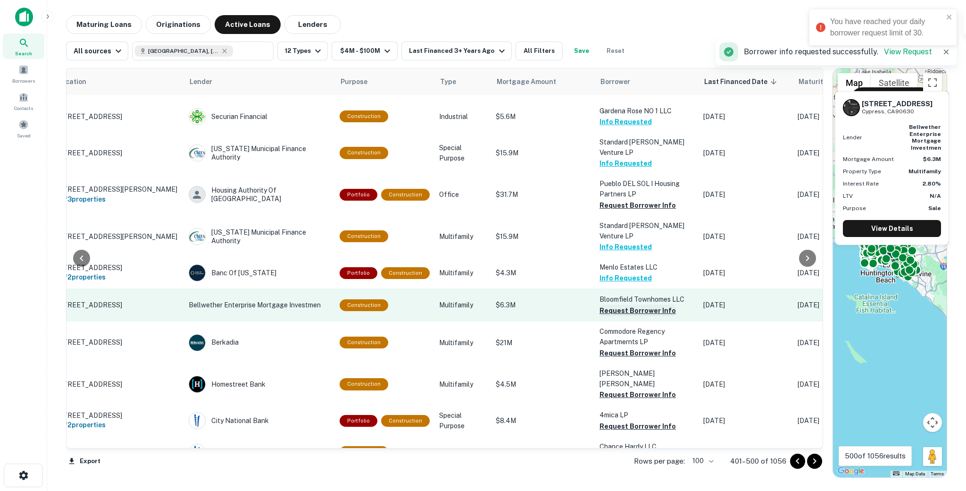
click at [611, 305] on button "Request Borrower Info" at bounding box center [638, 310] width 76 height 11
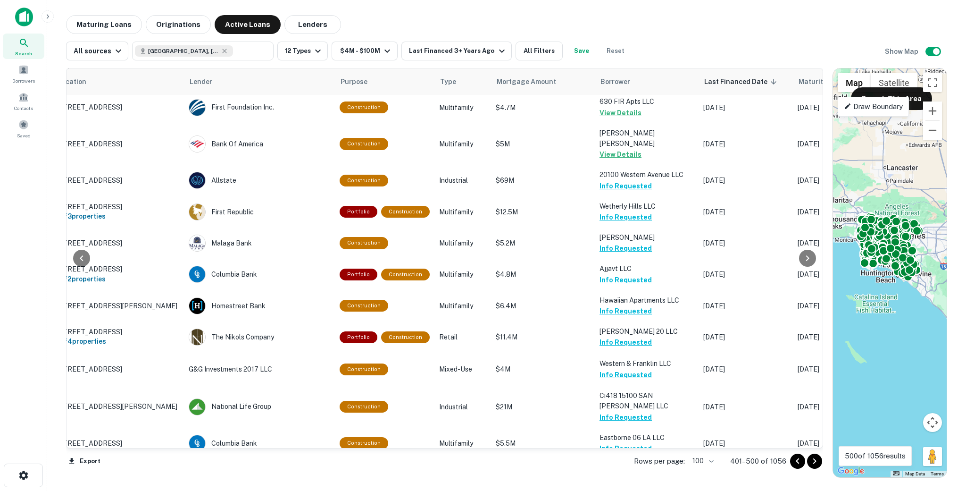
scroll to position [1358, 42]
